Goal: Find specific page/section: Find specific page/section

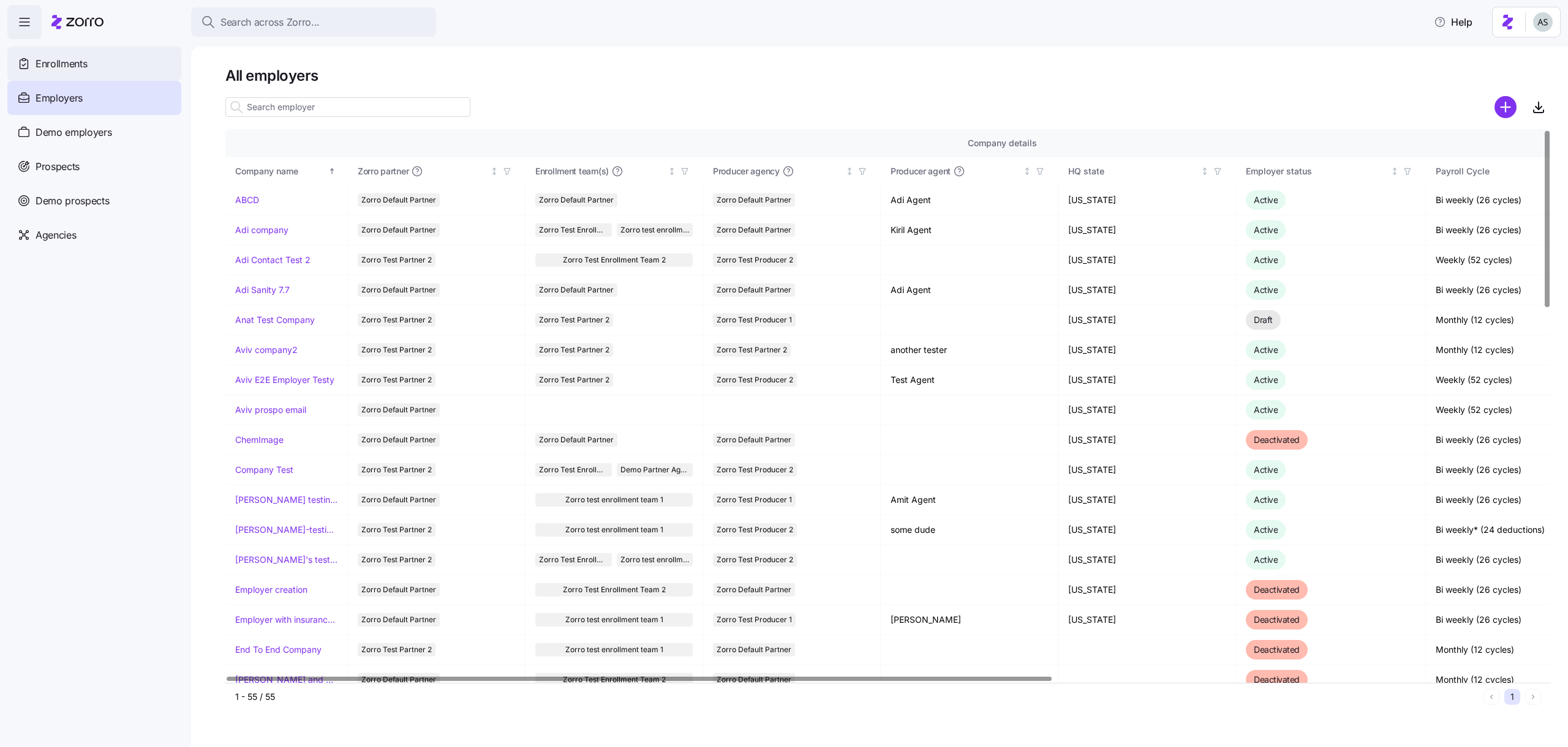
click at [92, 67] on div "Enrollments" at bounding box center [93, 63] width 174 height 35
